Goal: Navigation & Orientation: Find specific page/section

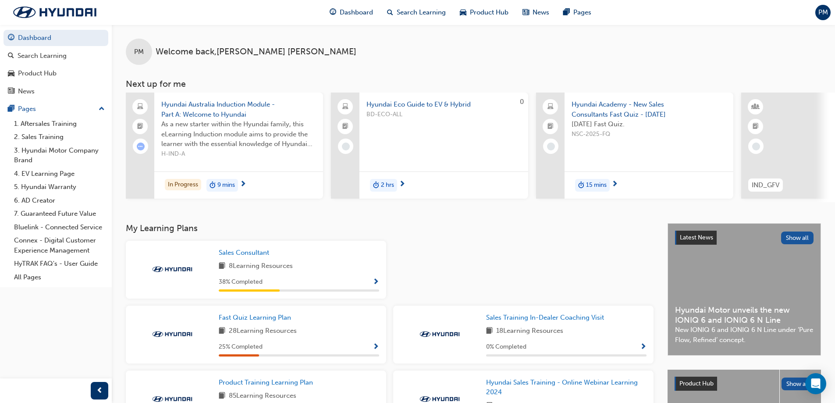
click at [825, 6] on div "PM" at bounding box center [822, 12] width 15 height 15
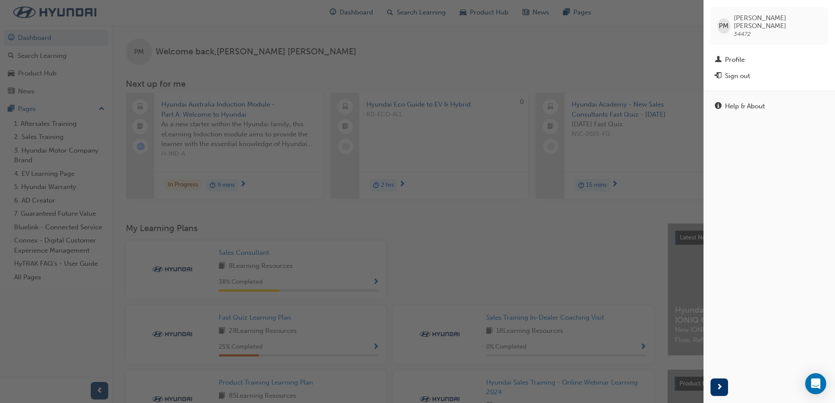
click at [677, 52] on div "button" at bounding box center [351, 201] width 703 height 403
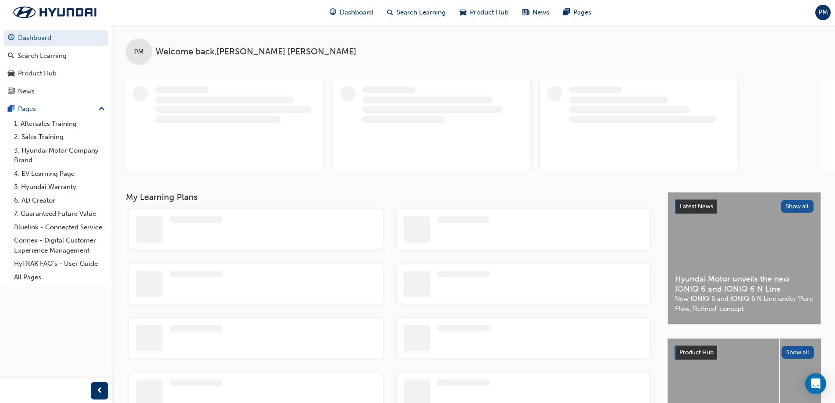
click at [831, 10] on div "Dashboard Search Learning Product Hub News Pages PM" at bounding box center [417, 12] width 835 height 25
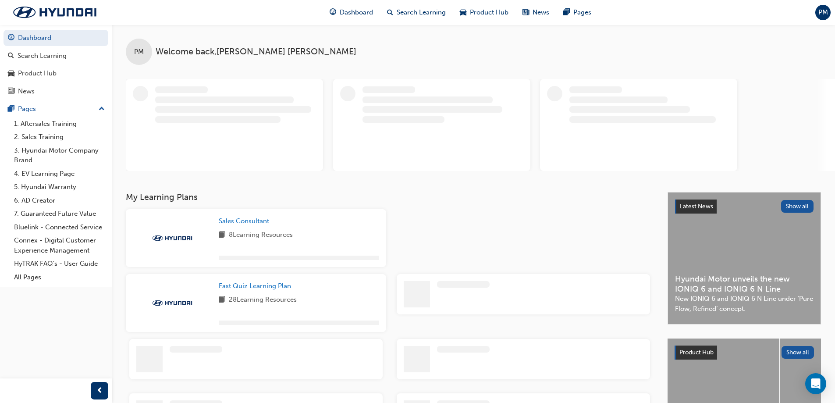
click at [827, 14] on div "PM" at bounding box center [822, 12] width 15 height 15
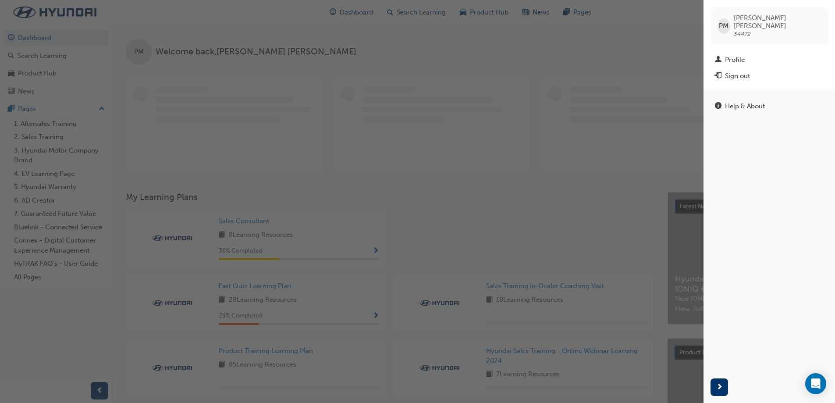
click at [652, 47] on div "button" at bounding box center [351, 201] width 703 height 403
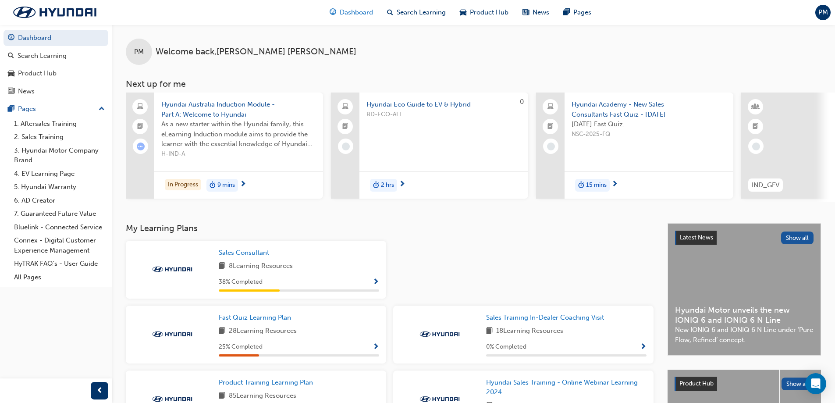
click at [360, 14] on span "Dashboard" at bounding box center [356, 12] width 33 height 10
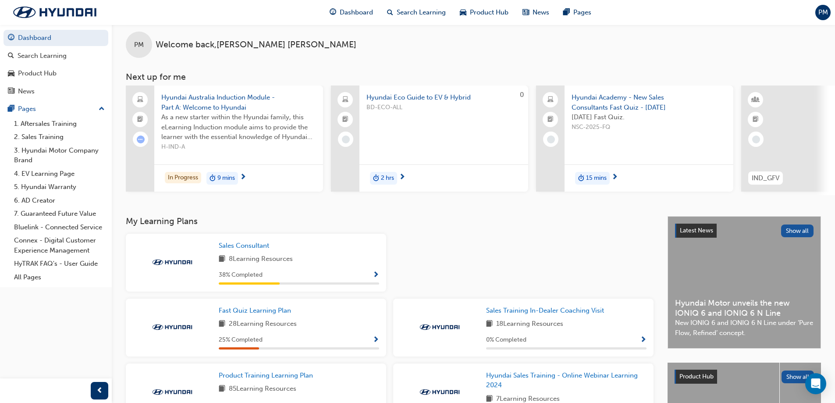
scroll to position [11, 0]
